Goal: Task Accomplishment & Management: Complete application form

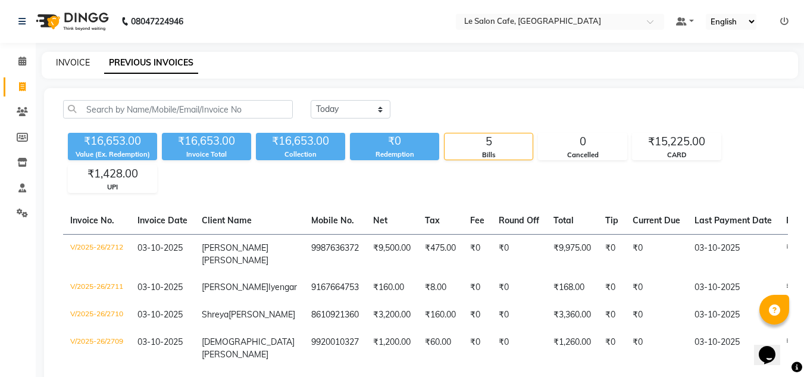
click at [67, 65] on link "INVOICE" at bounding box center [73, 62] width 34 height 11
select select "service"
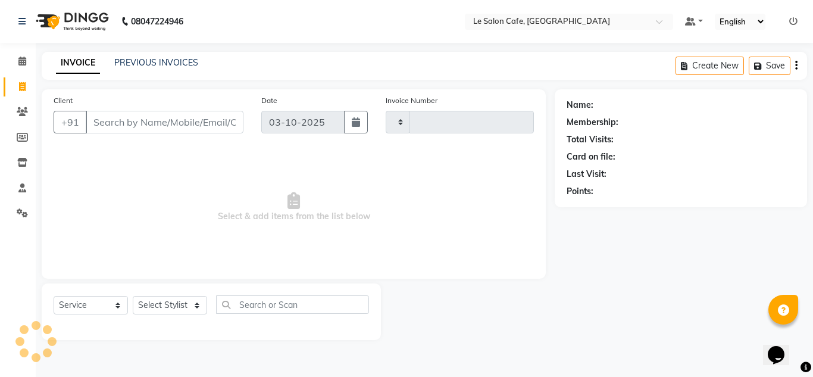
type input "2713"
select select "594"
click at [184, 306] on select "Select Stylist [PERSON_NAME] [PERSON_NAME] Kadam [PERSON_NAME] [PERSON_NAME] Fr…" at bounding box center [171, 305] width 76 height 18
select select "63472"
click at [133, 296] on select "Select Stylist [PERSON_NAME] [PERSON_NAME] Kadam [PERSON_NAME] [PERSON_NAME] Fr…" at bounding box center [171, 305] width 76 height 18
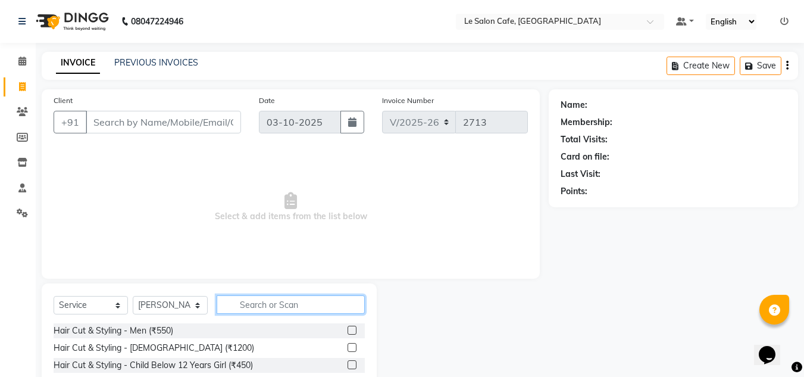
click at [252, 310] on input "text" at bounding box center [291, 304] width 148 height 18
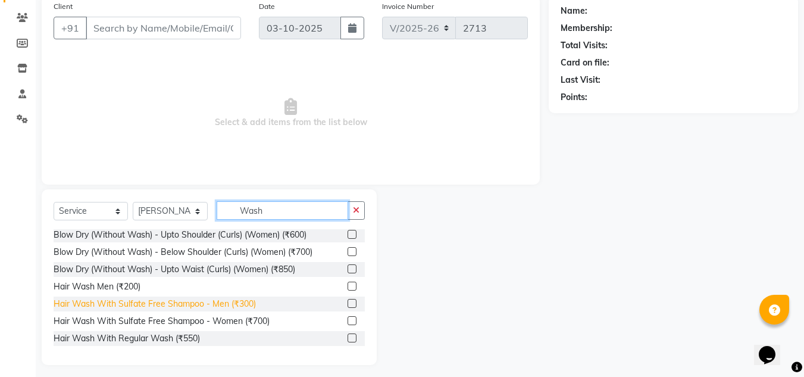
scroll to position [100, 0]
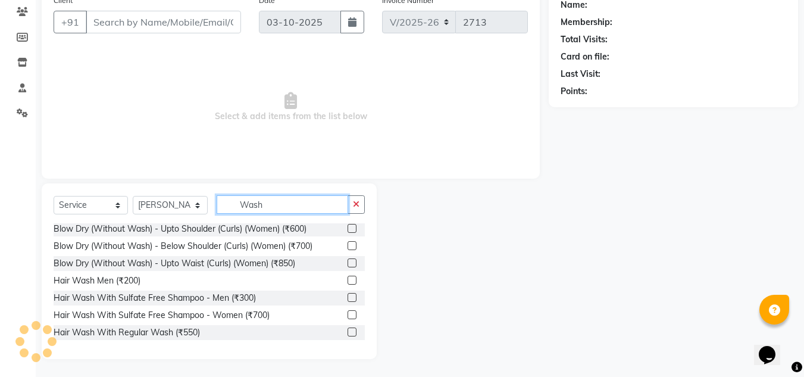
type input "Wash"
click at [348, 333] on label at bounding box center [352, 331] width 9 height 9
click at [348, 333] on input "checkbox" at bounding box center [352, 333] width 8 height 8
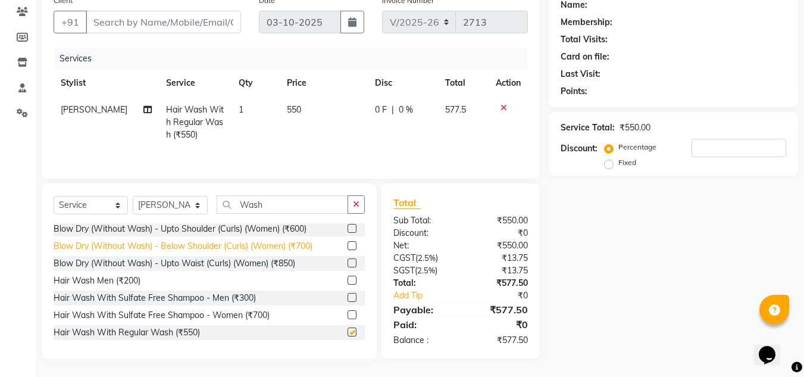
checkbox input "false"
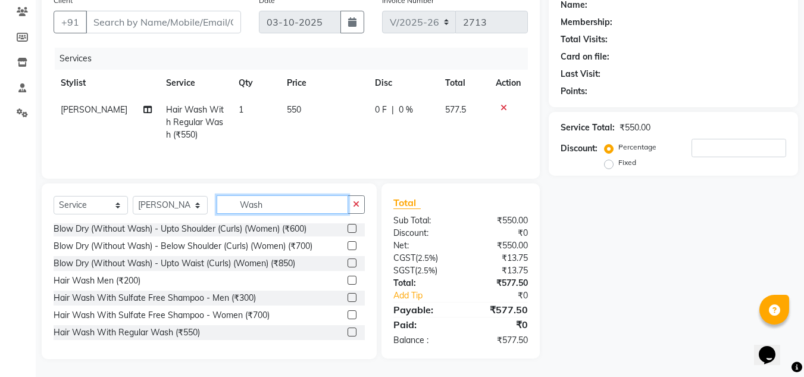
click at [307, 205] on input "Wash" at bounding box center [283, 204] width 132 height 18
type input "W"
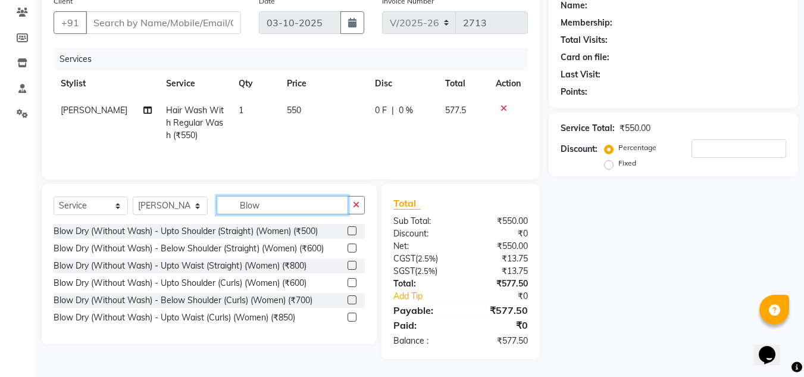
type input "Blow"
click at [349, 230] on label at bounding box center [352, 230] width 9 height 9
click at [349, 230] on input "checkbox" at bounding box center [352, 231] width 8 height 8
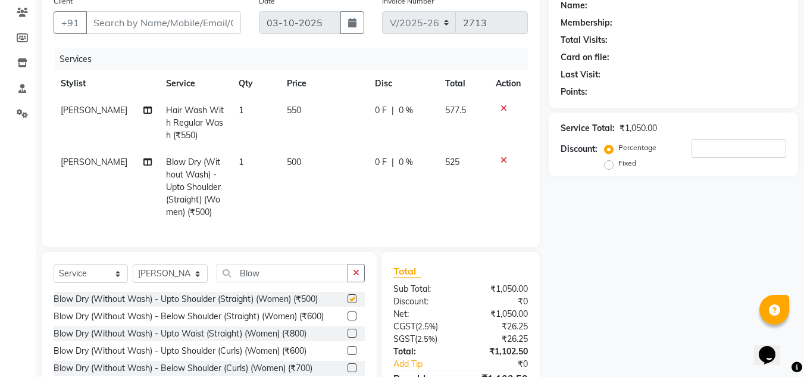
checkbox input "false"
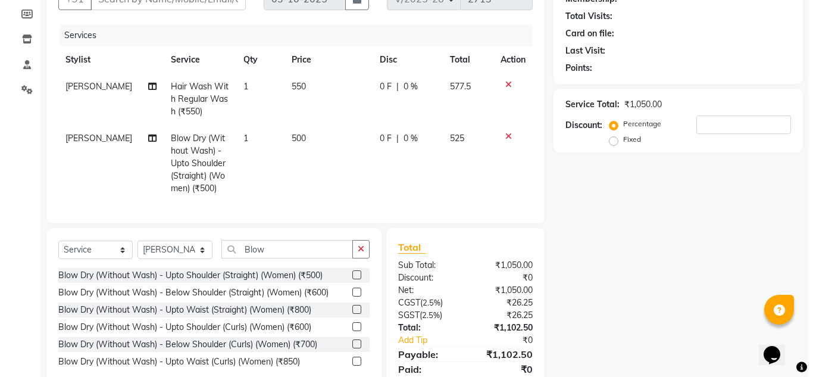
scroll to position [0, 0]
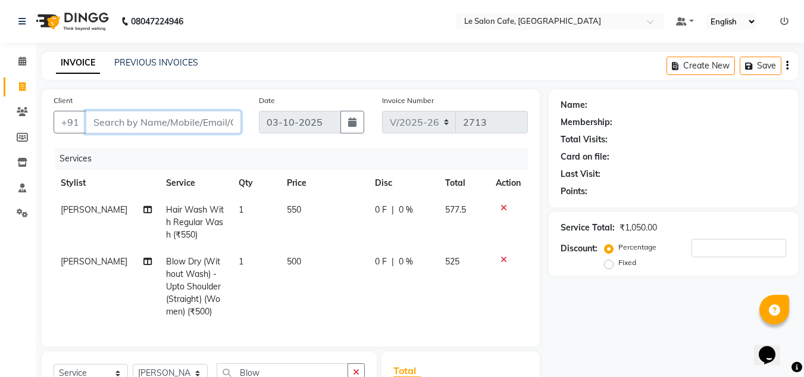
click at [164, 125] on input "Client" at bounding box center [163, 122] width 155 height 23
type input "9"
type input "0"
type input "9821670007"
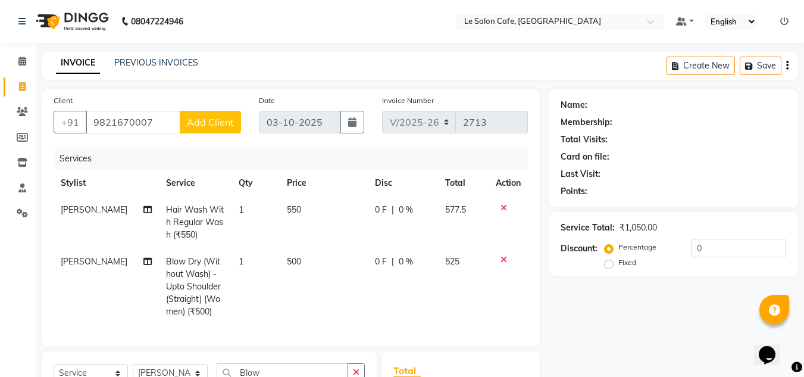
click at [190, 118] on span "Add Client" at bounding box center [210, 122] width 47 height 12
select select "22"
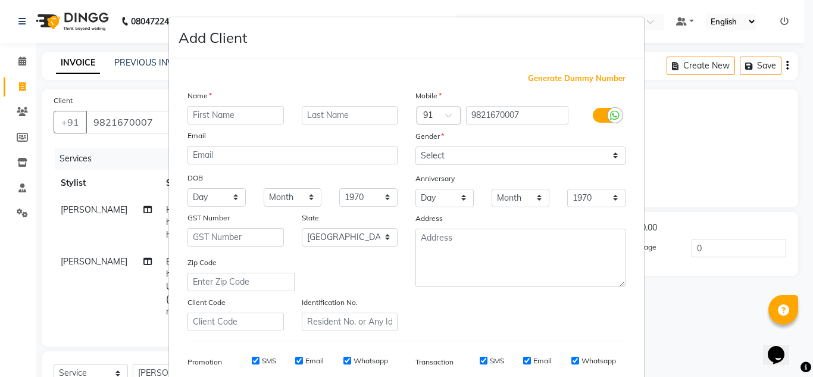
click at [193, 115] on input "text" at bounding box center [235, 115] width 96 height 18
type input "[MEDICAL_DATA]"
click at [308, 120] on input "text" at bounding box center [350, 115] width 96 height 18
type input "Chandani"
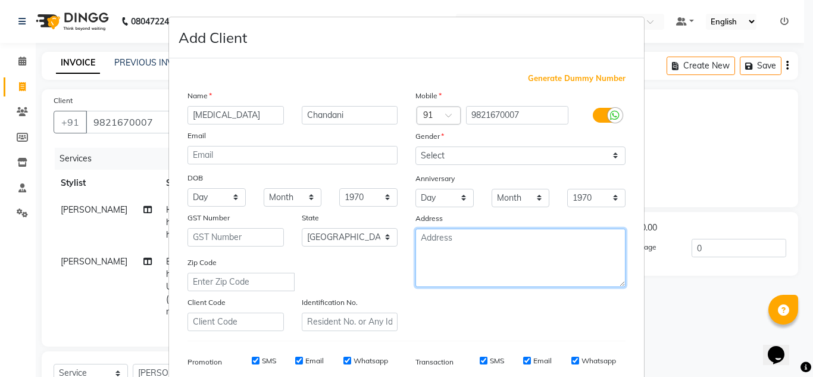
click at [514, 236] on textarea at bounding box center [520, 258] width 210 height 58
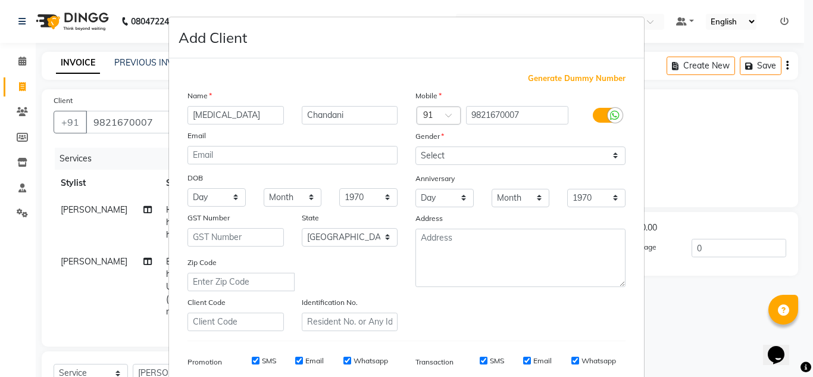
click at [613, 167] on div "Mobile Country Code × 91 9821670007 Gender Select [DEMOGRAPHIC_DATA] [DEMOGRAPH…" at bounding box center [520, 210] width 228 height 242
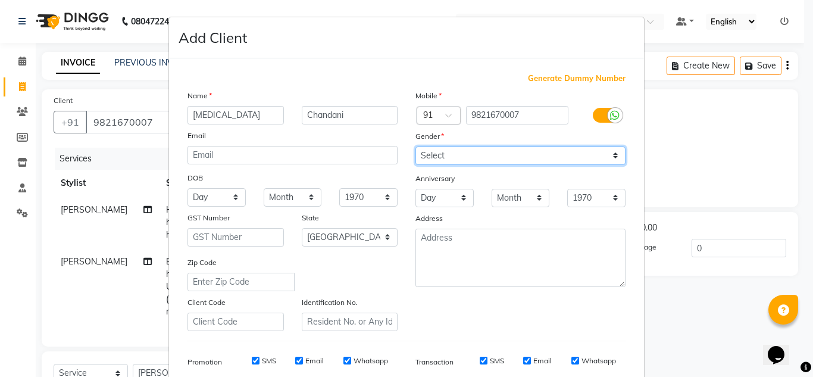
click at [613, 160] on select "Select [DEMOGRAPHIC_DATA] [DEMOGRAPHIC_DATA] Other Prefer Not To Say" at bounding box center [520, 155] width 210 height 18
click at [415, 146] on select "Select [DEMOGRAPHIC_DATA] [DEMOGRAPHIC_DATA] Other Prefer Not To Say" at bounding box center [520, 155] width 210 height 18
click at [609, 154] on select "Select [DEMOGRAPHIC_DATA] [DEMOGRAPHIC_DATA] Other Prefer Not To Say" at bounding box center [520, 155] width 210 height 18
select select "[DEMOGRAPHIC_DATA]"
click at [415, 146] on select "Select [DEMOGRAPHIC_DATA] [DEMOGRAPHIC_DATA] Other Prefer Not To Say" at bounding box center [520, 155] width 210 height 18
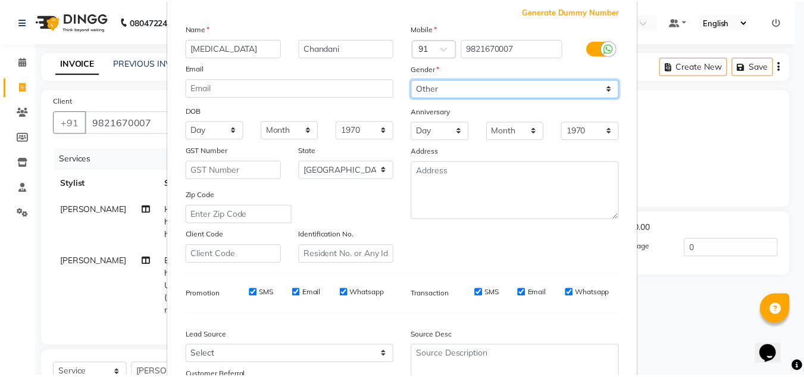
scroll to position [173, 0]
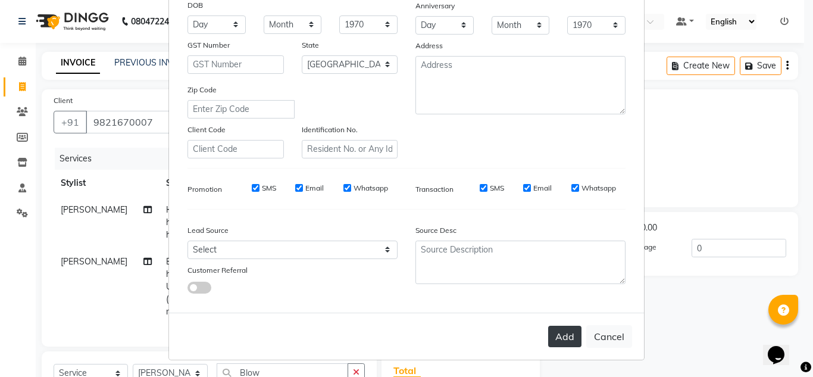
click at [559, 331] on button "Add" at bounding box center [564, 336] width 33 height 21
select select
select select "null"
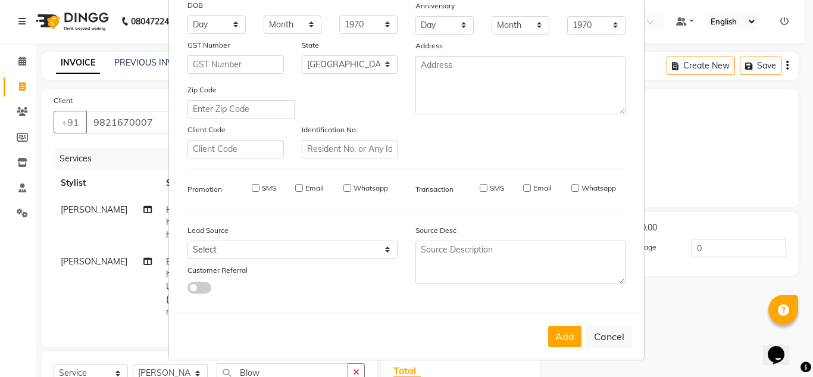
select select
checkbox input "false"
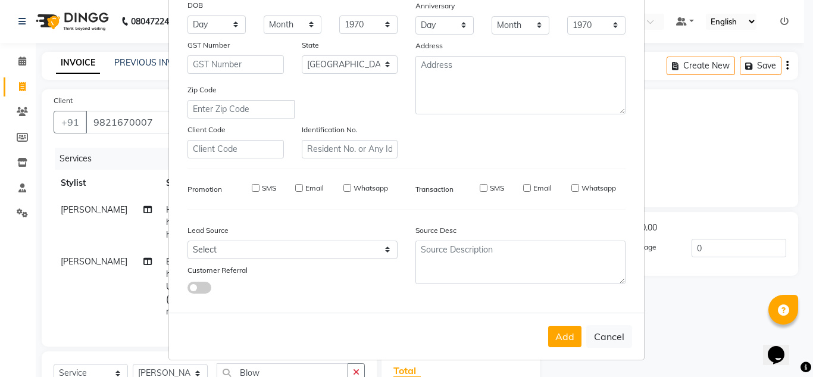
checkbox input "false"
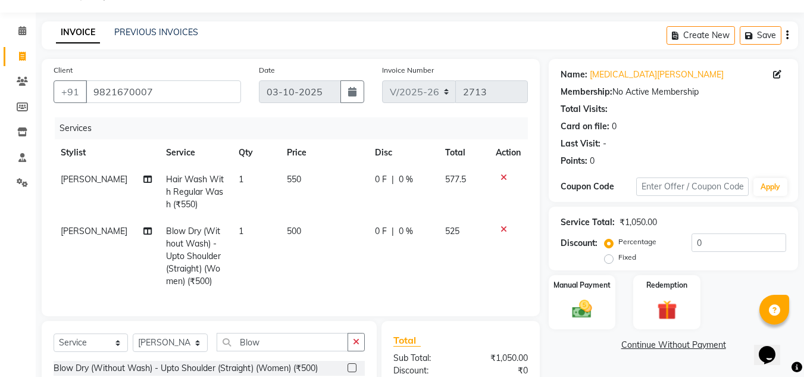
scroll to position [176, 0]
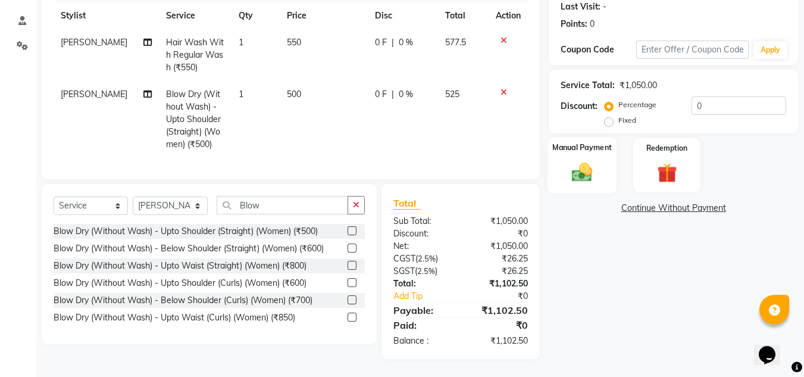
click at [577, 163] on img at bounding box center [581, 172] width 33 height 24
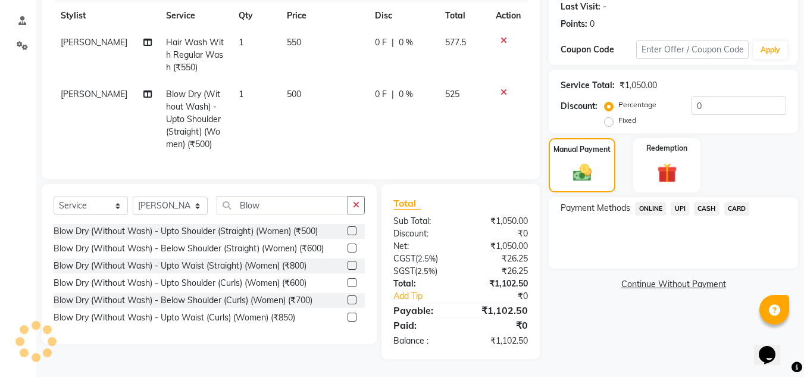
click at [739, 202] on span "CARD" at bounding box center [737, 209] width 26 height 14
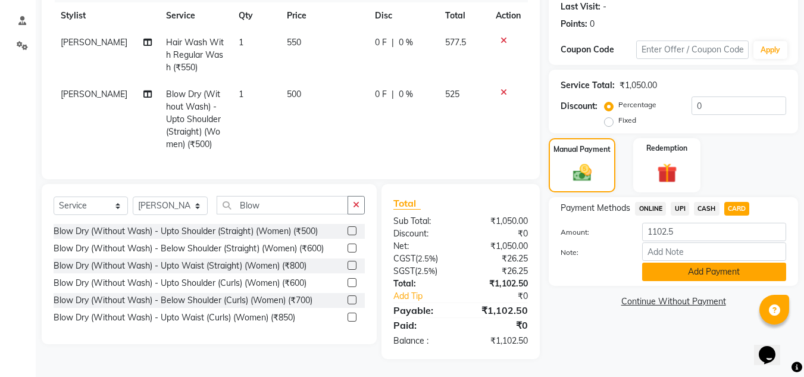
click at [669, 264] on button "Add Payment" at bounding box center [714, 271] width 144 height 18
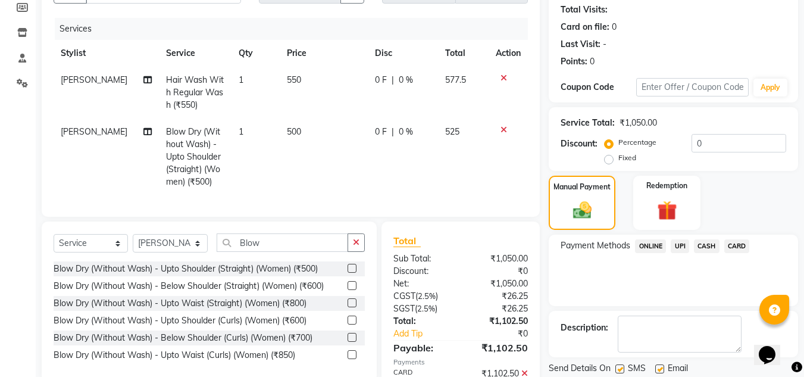
scroll to position [201, 0]
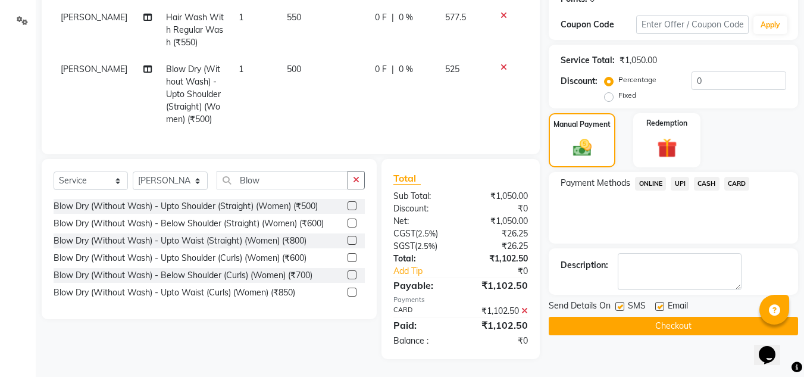
click at [658, 302] on label at bounding box center [659, 306] width 9 height 9
click at [658, 303] on input "checkbox" at bounding box center [659, 307] width 8 height 8
checkbox input "false"
click at [642, 320] on button "Checkout" at bounding box center [673, 326] width 249 height 18
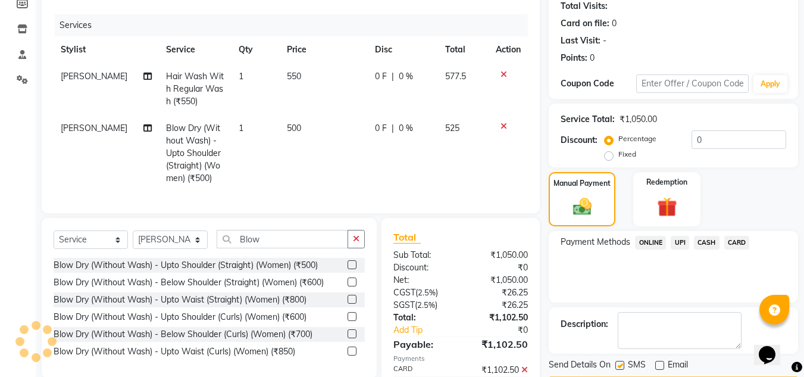
scroll to position [12, 0]
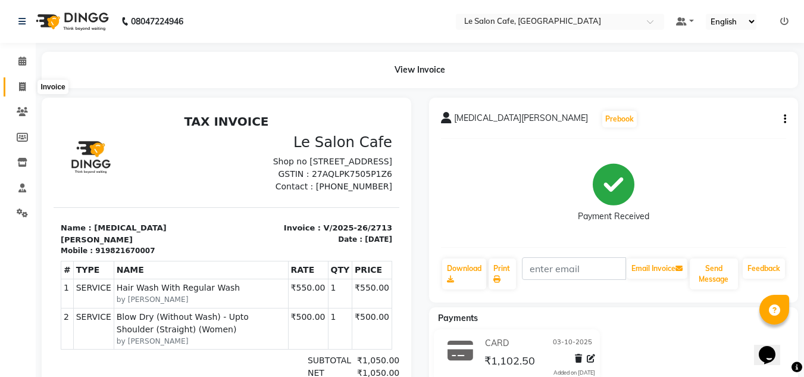
drag, startPoint x: 24, startPoint y: 80, endPoint x: 24, endPoint y: 88, distance: 7.7
click at [24, 80] on span at bounding box center [22, 87] width 21 height 14
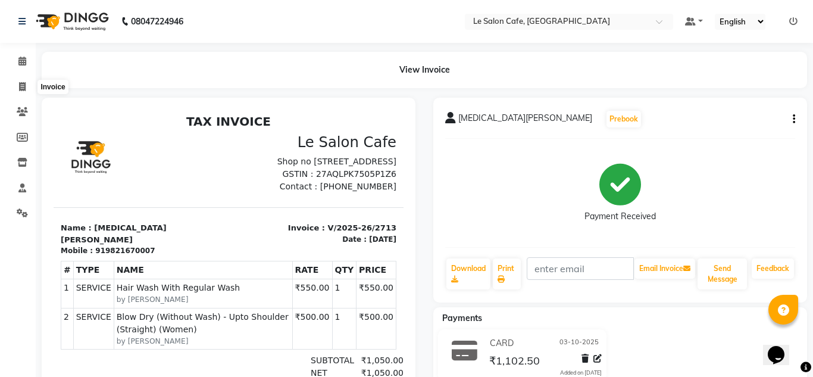
select select "service"
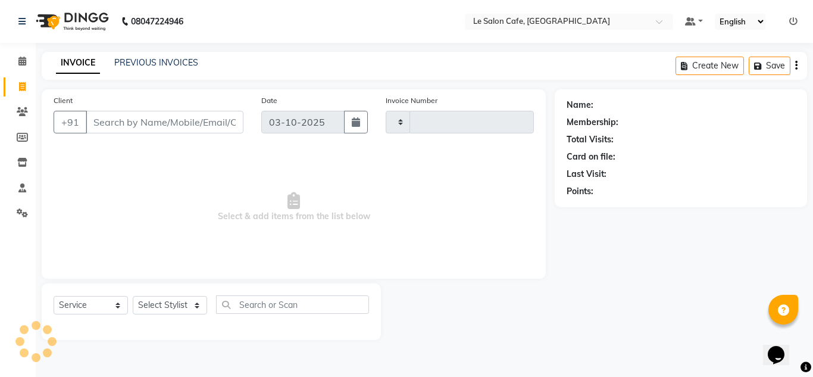
type input "2714"
select select "594"
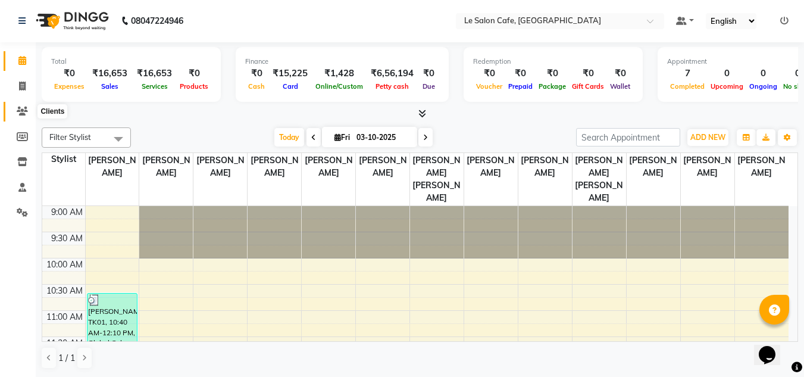
click at [21, 108] on icon at bounding box center [22, 111] width 11 height 9
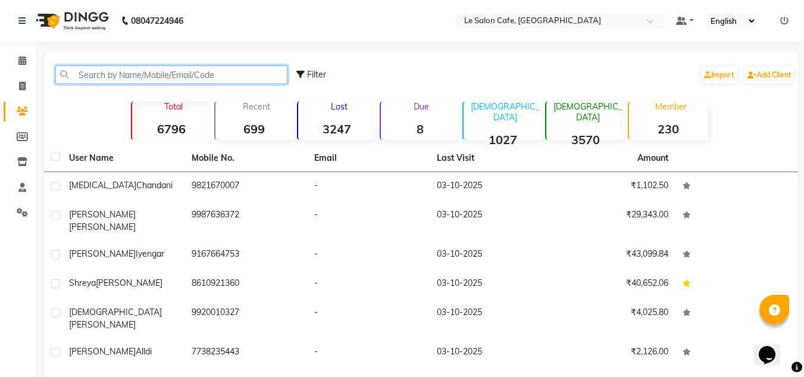
click at [159, 73] on input "text" at bounding box center [171, 74] width 232 height 18
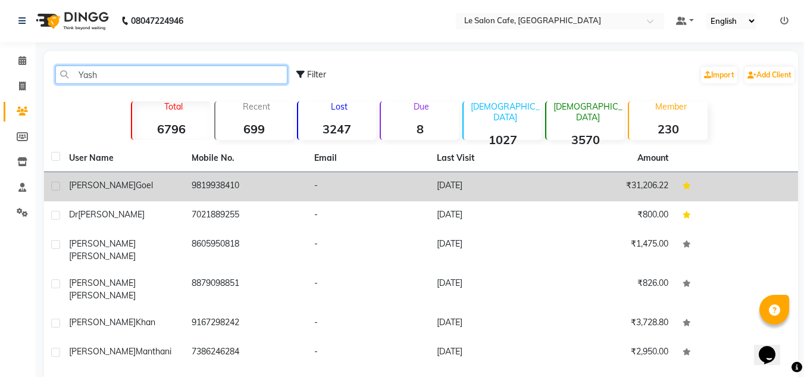
type input "Yash"
click at [194, 179] on td "9819938410" at bounding box center [245, 186] width 123 height 29
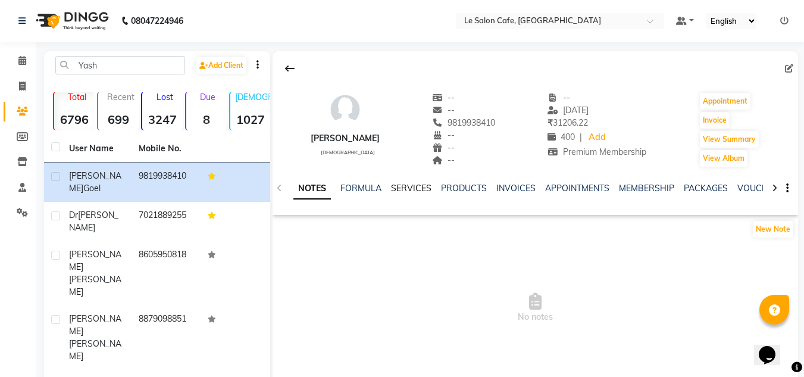
click at [398, 185] on link "SERVICES" at bounding box center [411, 188] width 40 height 11
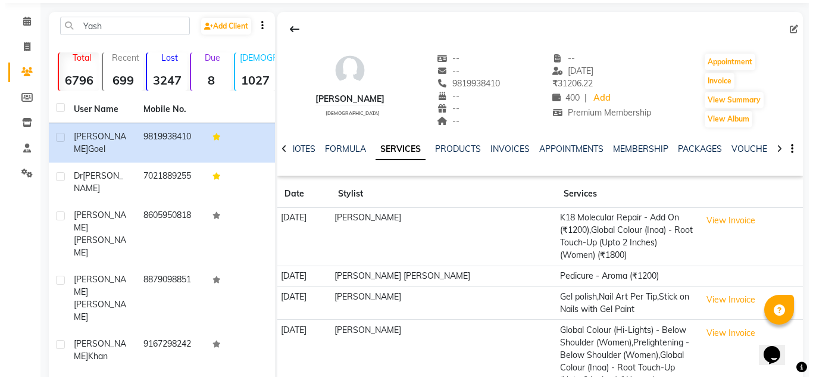
scroll to position [120, 0]
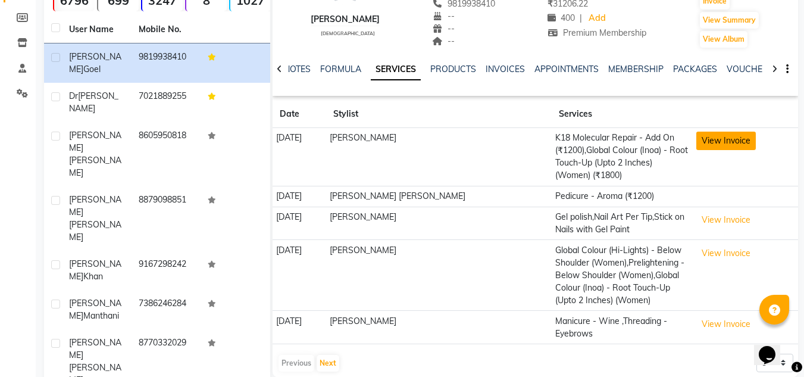
click at [715, 142] on button "View Invoice" at bounding box center [726, 141] width 60 height 18
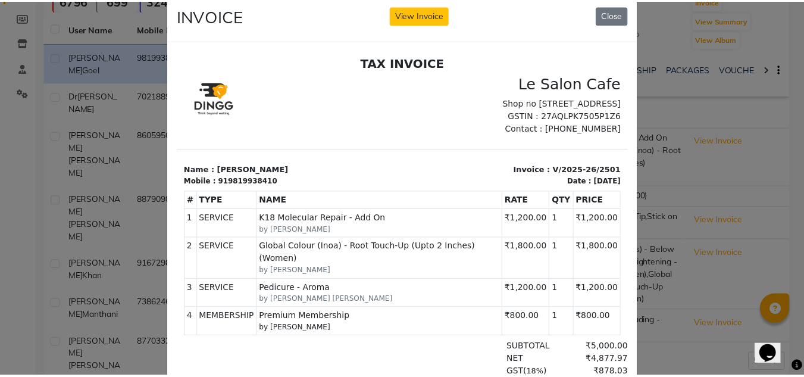
scroll to position [0, 0]
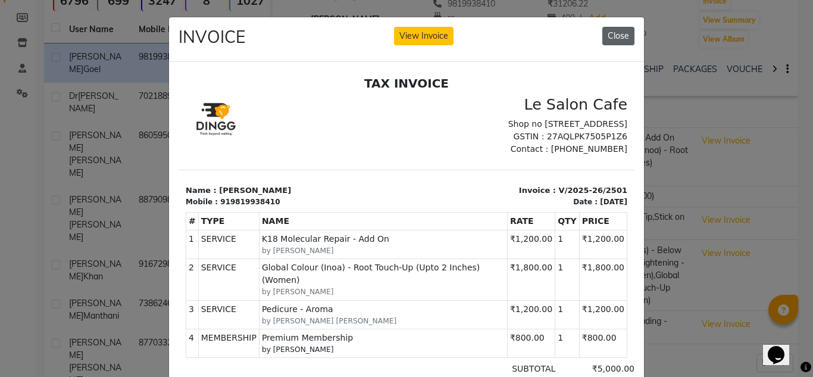
click at [618, 32] on button "Close" at bounding box center [618, 36] width 32 height 18
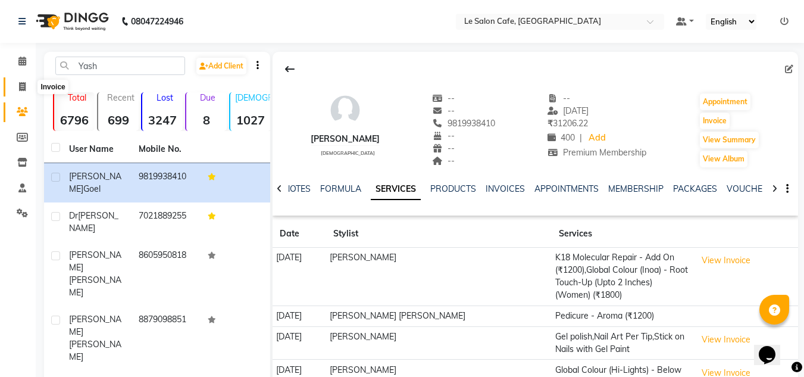
click at [21, 81] on span at bounding box center [22, 87] width 21 height 14
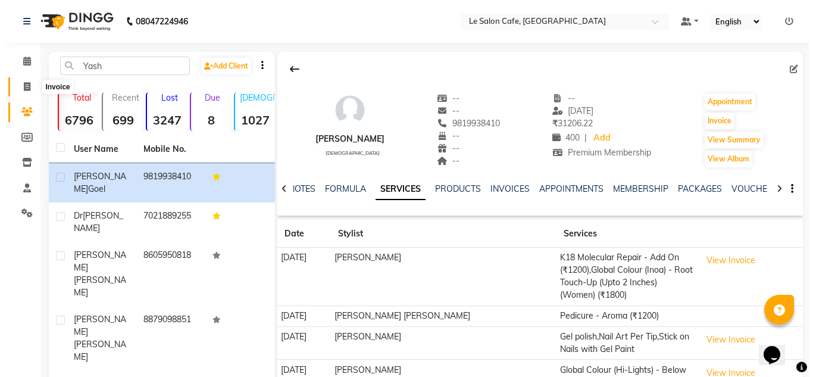
select select "594"
select select "service"
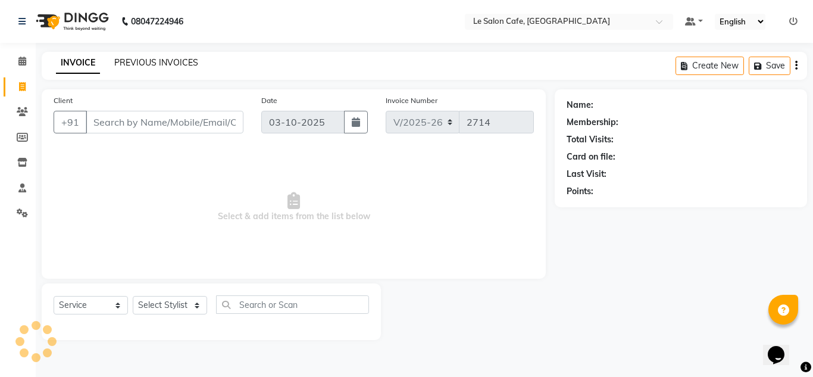
click at [134, 61] on link "PREVIOUS INVOICES" at bounding box center [156, 62] width 84 height 11
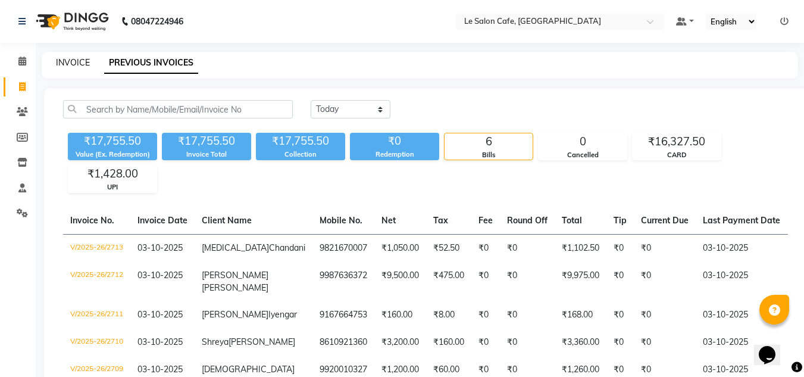
click at [73, 62] on link "INVOICE" at bounding box center [73, 62] width 34 height 11
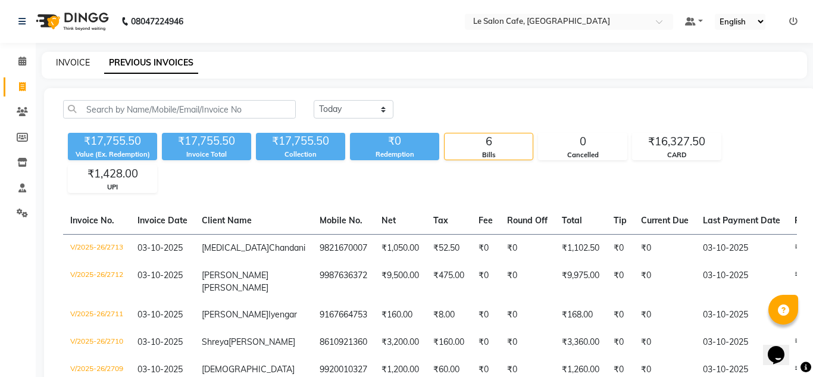
select select "594"
select select "service"
